Goal: Task Accomplishment & Management: Complete application form

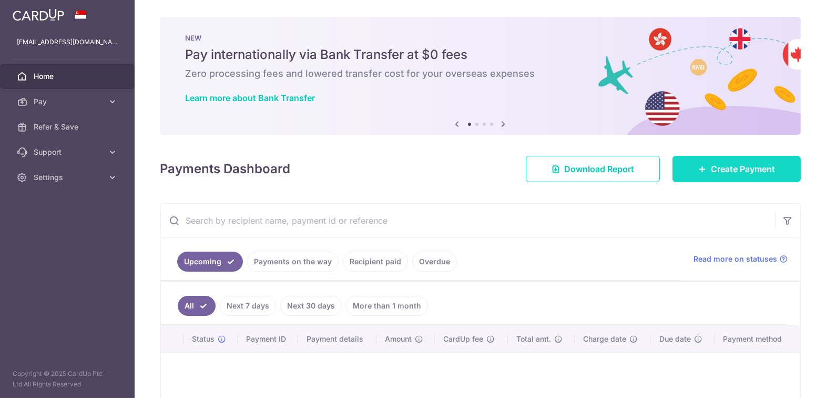
click at [725, 173] on span "Create Payment" at bounding box center [743, 169] width 64 height 13
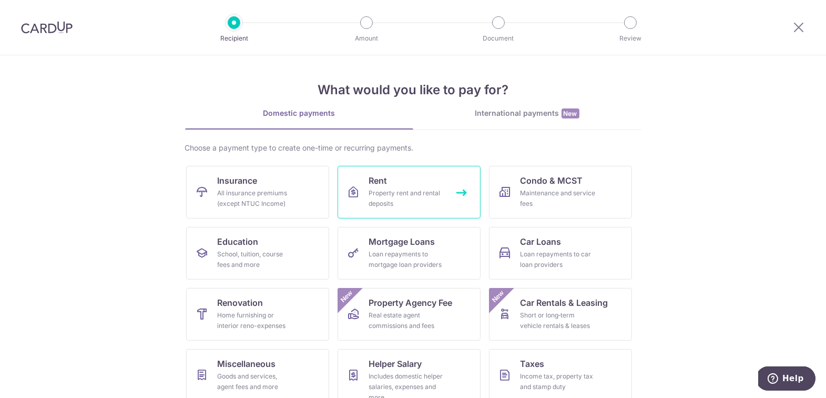
click at [402, 189] on div "Property rent and rental deposits" at bounding box center [407, 198] width 76 height 21
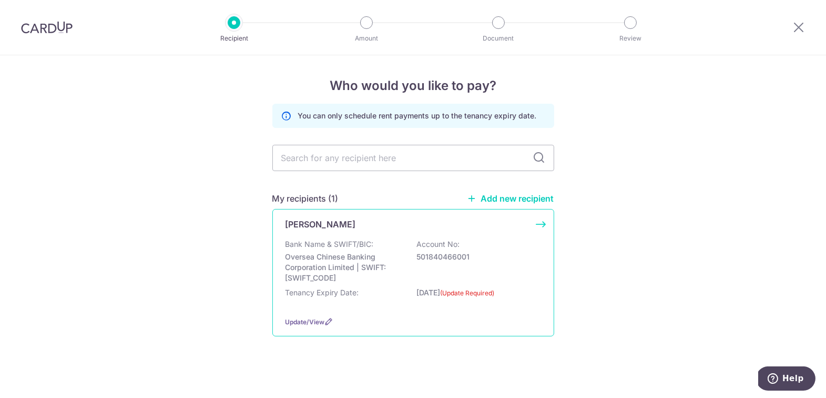
click at [398, 252] on p "Oversea Chinese Banking Corporation Limited | SWIFT: OCBCSGSGXXX" at bounding box center [345, 267] width 118 height 32
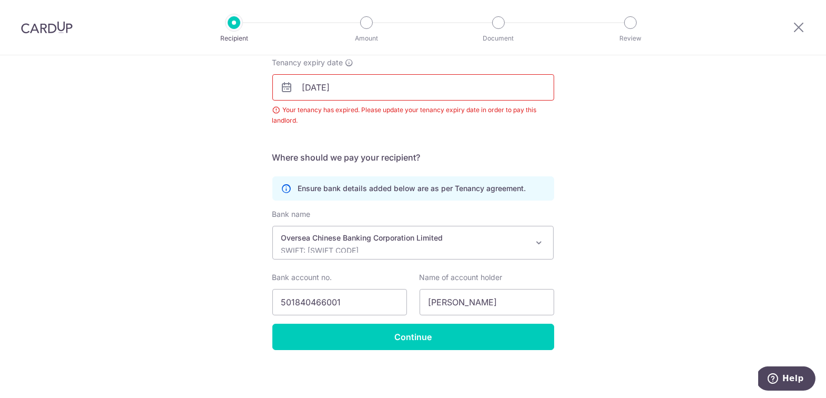
click at [364, 85] on input "31/03/2025" at bounding box center [413, 87] width 282 height 26
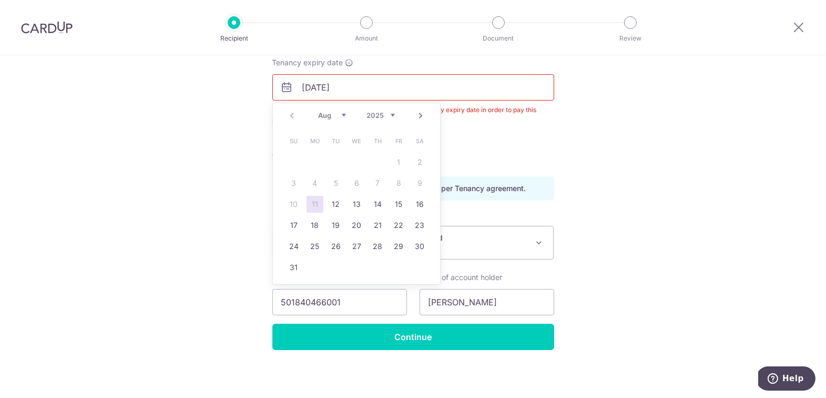
click at [394, 115] on select "2025 2026 2027 2028 2029 2030 2031 2032 2033 2034 2035" at bounding box center [381, 115] width 28 height 8
click at [346, 117] on div "Jan Feb Mar Apr May Jun Jul Aug Sep Oct Nov Dec 2025 2026 2027 2028 2029 2030 2…" at bounding box center [356, 115] width 77 height 9
click at [342, 114] on select "Jan Feb Mar Apr May Jun Jul Aug Sep Oct Nov Dec" at bounding box center [332, 115] width 28 height 8
click at [417, 245] on link "31" at bounding box center [420, 246] width 17 height 17
type input "31/07/2027"
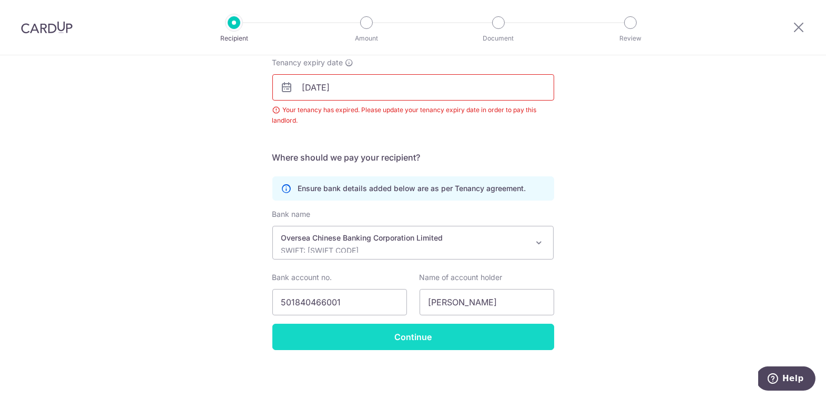
click at [349, 337] on input "Continue" at bounding box center [413, 336] width 282 height 26
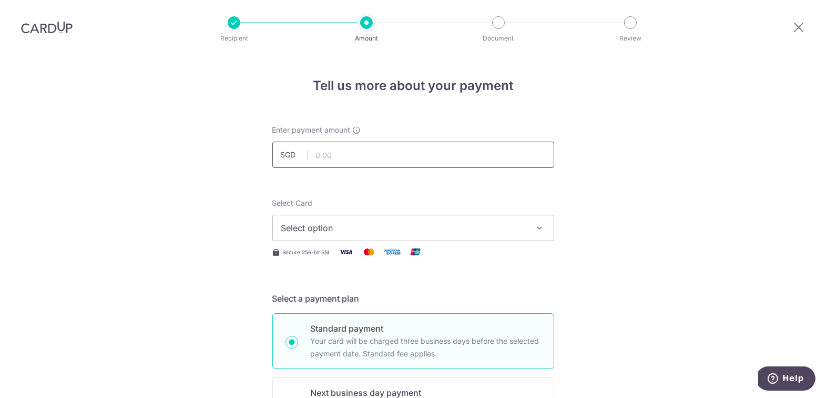
click at [346, 157] on input "text" at bounding box center [413, 154] width 282 height 26
type input "7,200.00"
click at [312, 230] on span "Select option" at bounding box center [403, 227] width 245 height 13
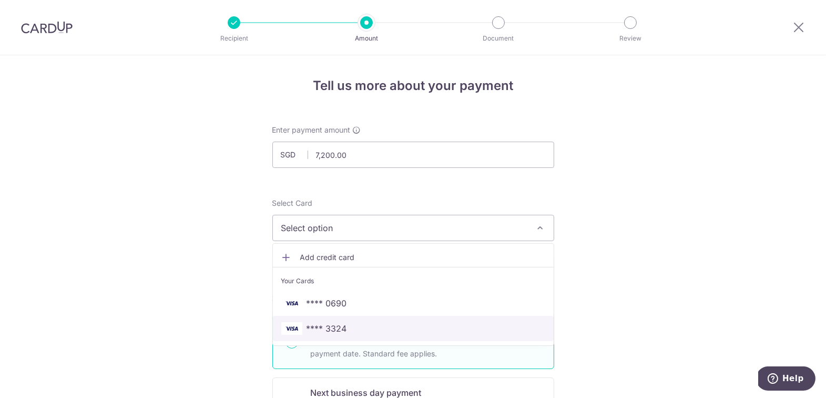
click at [335, 324] on span "**** 3324" at bounding box center [327, 328] width 40 height 13
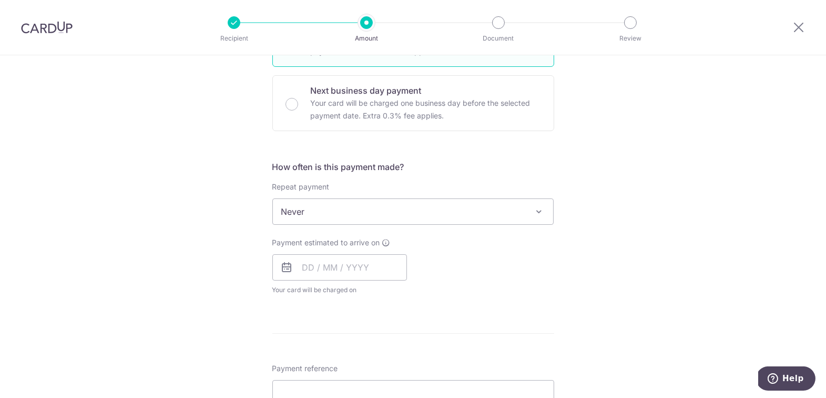
scroll to position [302, 0]
click at [506, 198] on span "Never" at bounding box center [413, 210] width 281 height 25
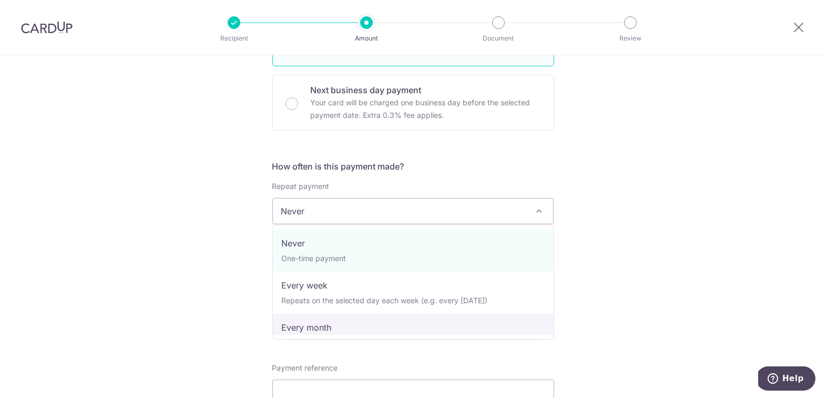
select select "3"
type input "31/07/2027"
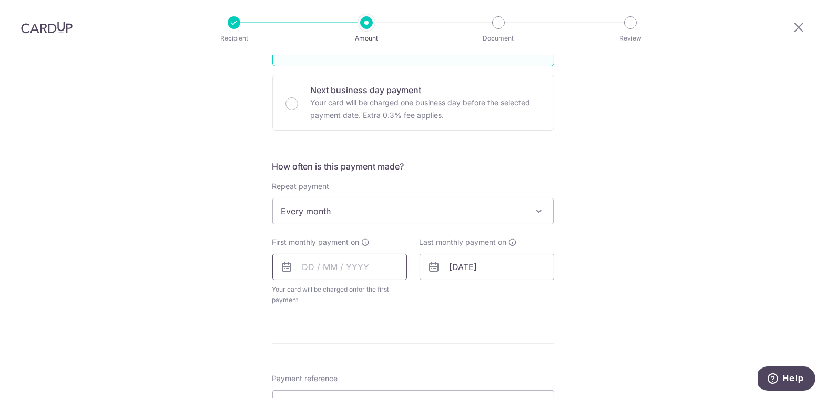
click at [344, 267] on input "text" at bounding box center [339, 266] width 135 height 26
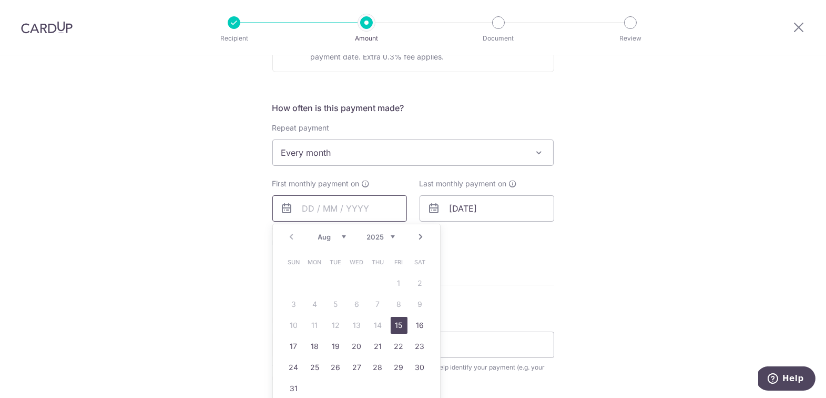
scroll to position [365, 0]
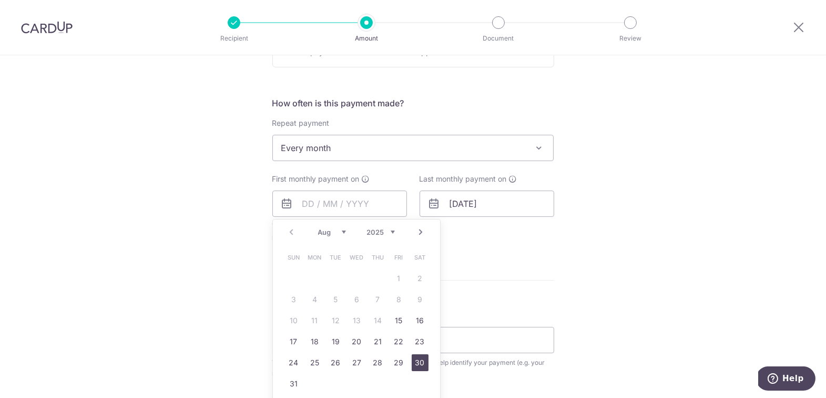
click at [413, 362] on link "30" at bounding box center [420, 362] width 17 height 17
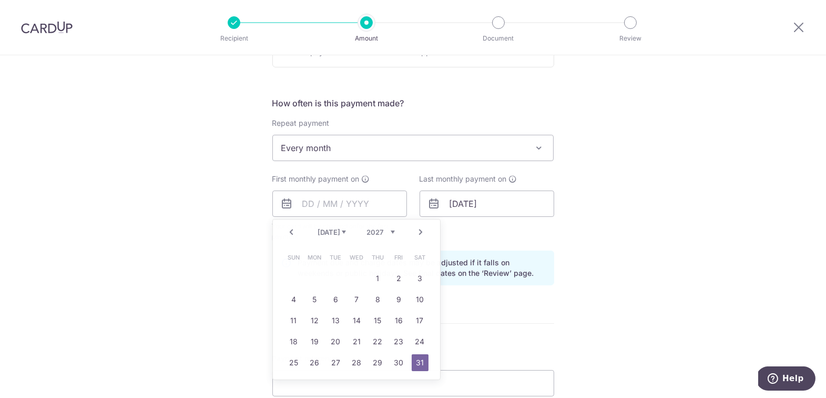
type input "30/08/2025"
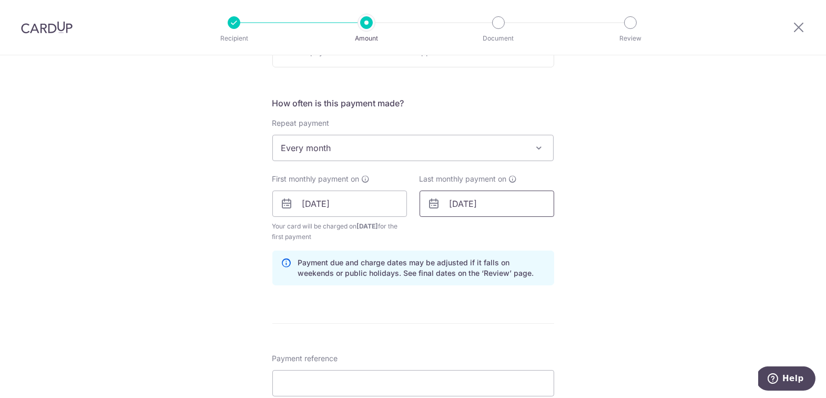
click at [509, 200] on input "[DATE]" at bounding box center [487, 203] width 135 height 26
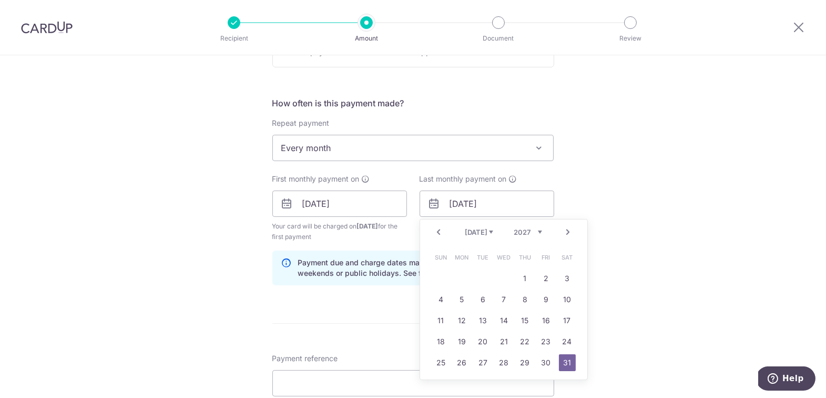
click at [442, 231] on link "Prev" at bounding box center [439, 232] width 13 height 13
click at [502, 363] on link "30" at bounding box center [504, 362] width 17 height 17
type input "[DATE]"
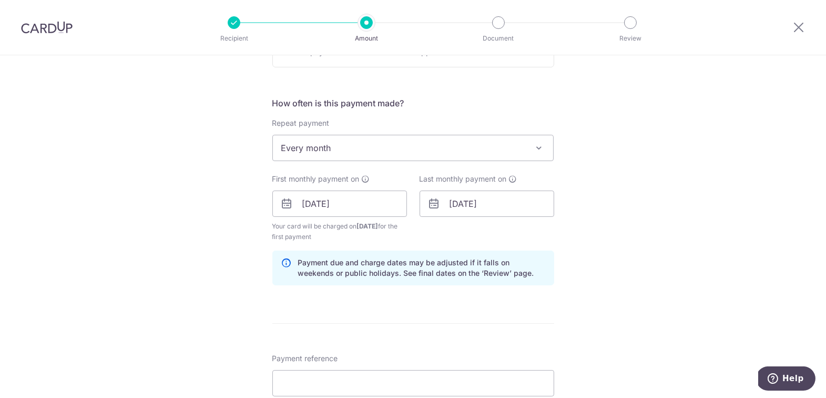
click at [628, 202] on div "Tell us more about your payment Enter payment amount SGD 7,200.00 7200.00 Selec…" at bounding box center [413, 192] width 826 height 1005
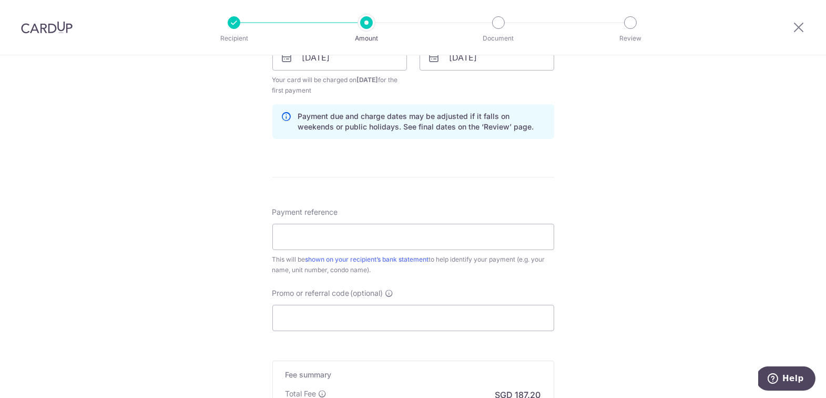
scroll to position [513, 0]
click at [352, 231] on input "Payment reference" at bounding box center [413, 235] width 282 height 26
type input "Seafront 0605"
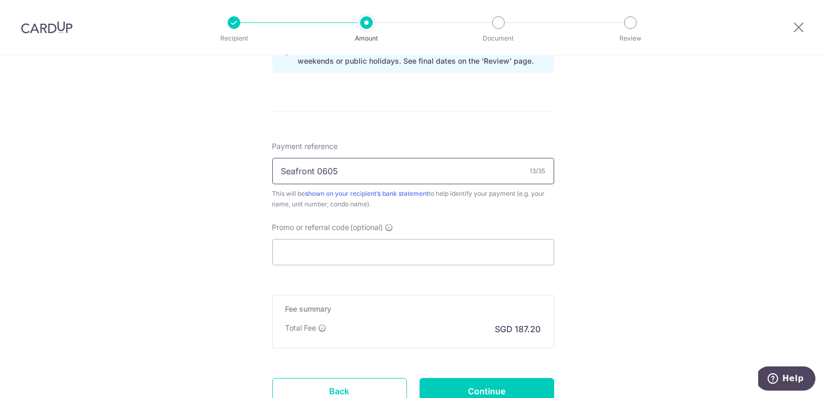
scroll to position [592, 0]
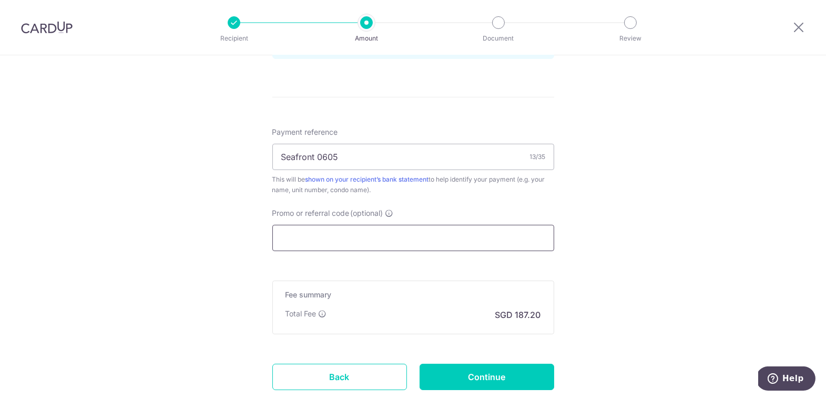
click at [317, 243] on input "Promo or referral code (optional)" at bounding box center [413, 238] width 282 height 26
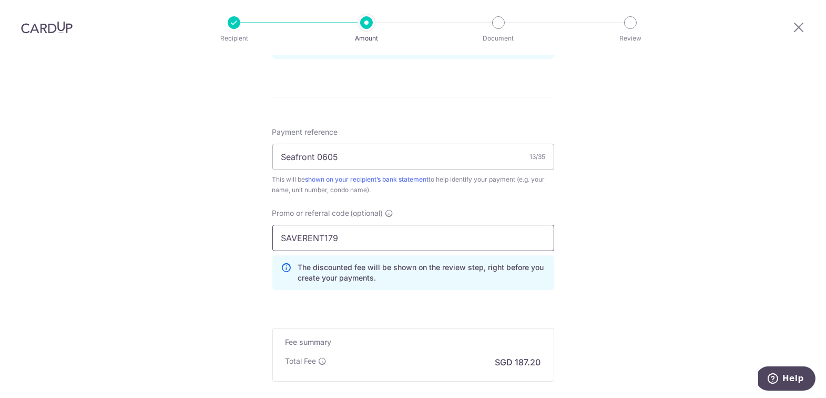
type input "SAVERENT179"
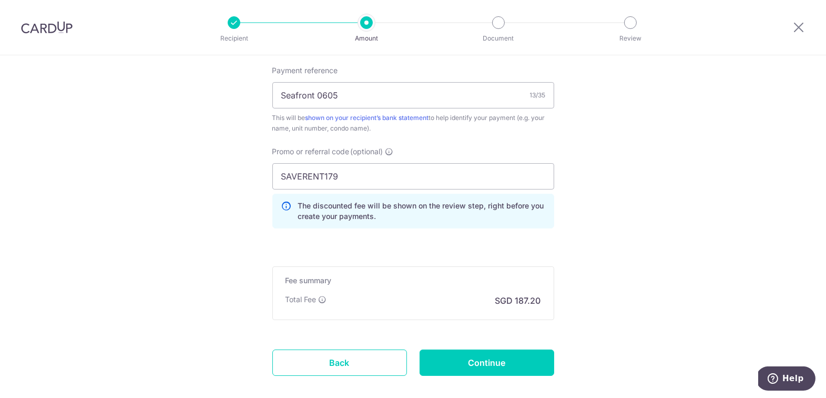
scroll to position [706, 0]
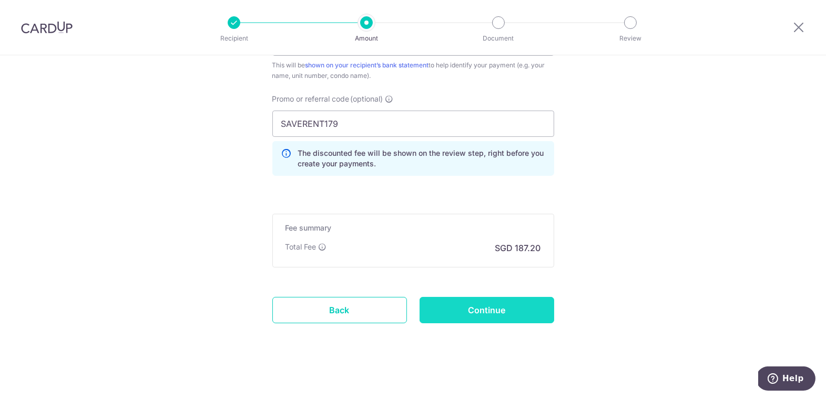
click at [475, 309] on input "Continue" at bounding box center [487, 310] width 135 height 26
type input "Create Schedule"
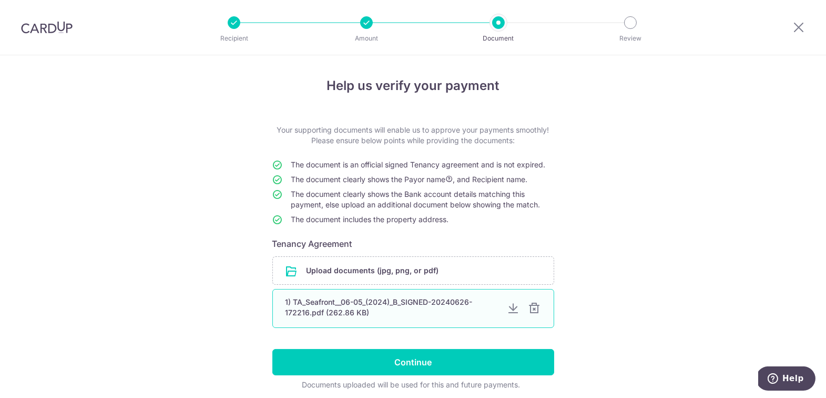
click at [534, 309] on div at bounding box center [535, 308] width 13 height 13
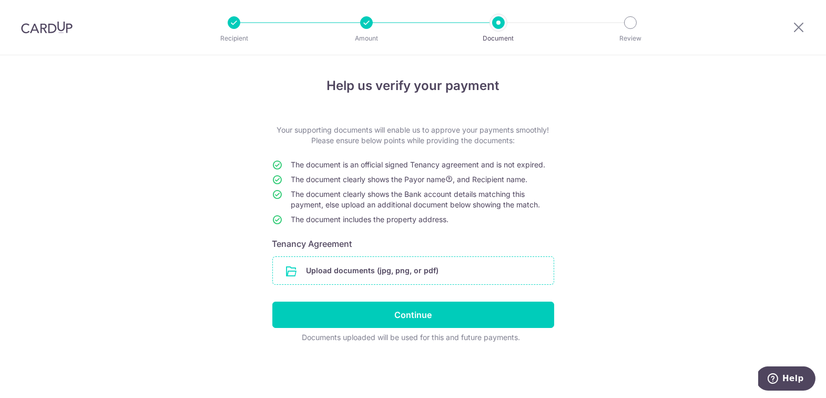
click at [430, 277] on input "file" at bounding box center [413, 270] width 281 height 27
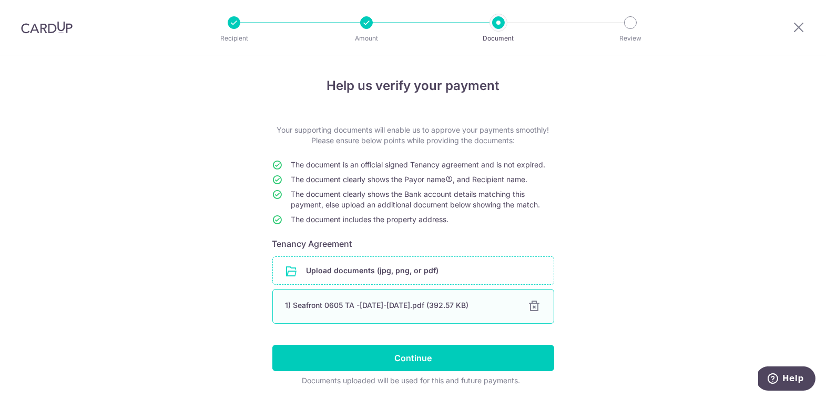
click at [538, 304] on div at bounding box center [535, 306] width 13 height 13
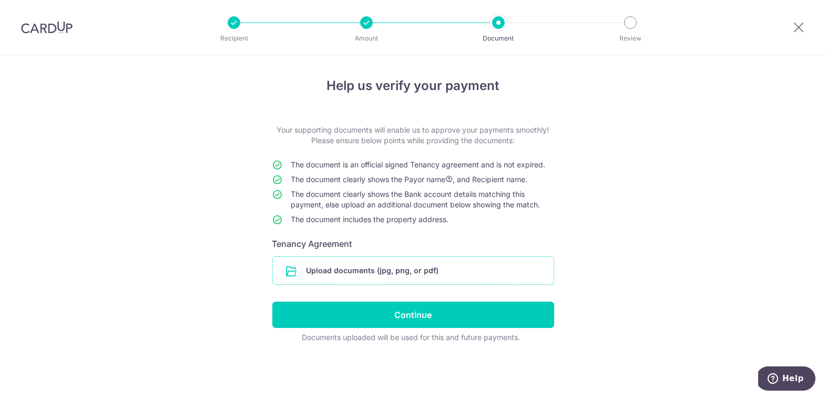
click at [450, 268] on input "file" at bounding box center [413, 270] width 281 height 27
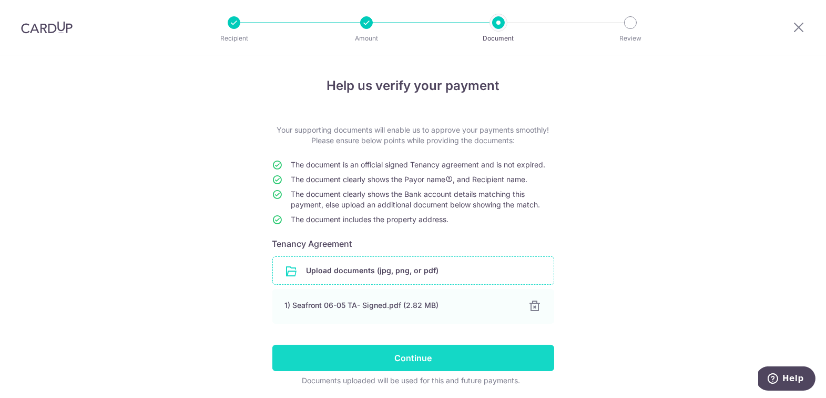
click at [432, 354] on input "Continue" at bounding box center [413, 357] width 282 height 26
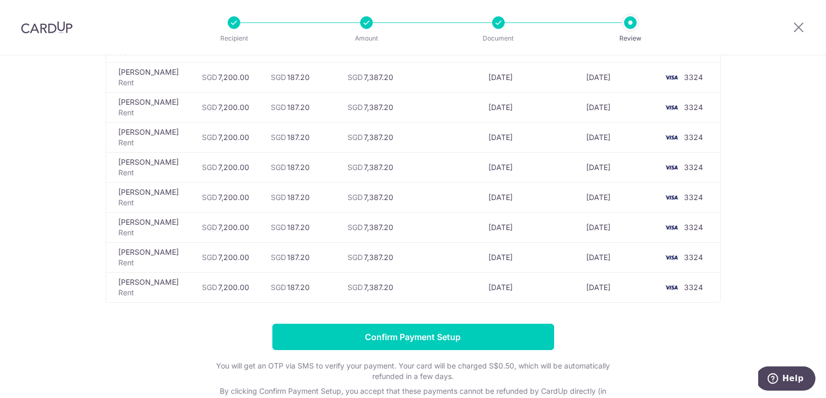
scroll to position [554, 0]
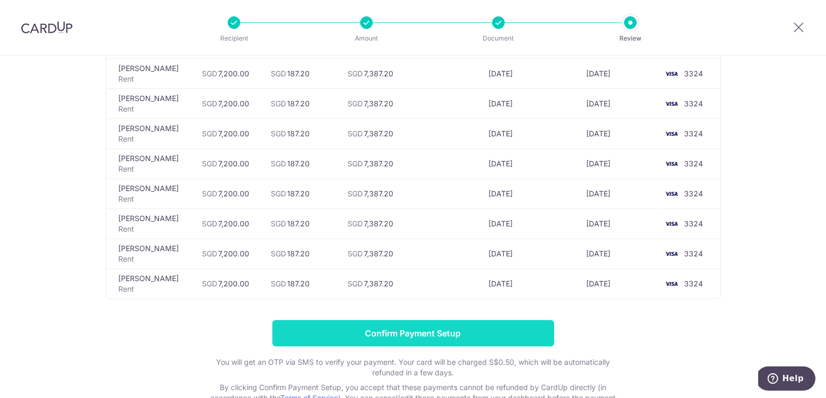
click at [410, 330] on input "Confirm Payment Setup" at bounding box center [413, 333] width 282 height 26
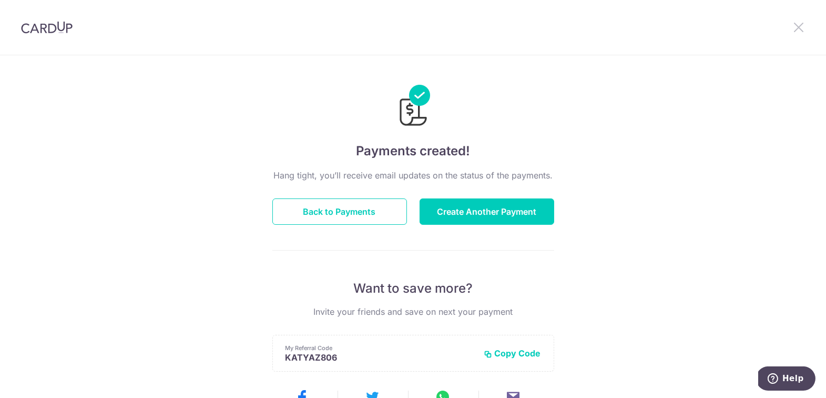
click at [800, 28] on icon at bounding box center [799, 27] width 13 height 13
